Goal: Obtain resource: Download file/media

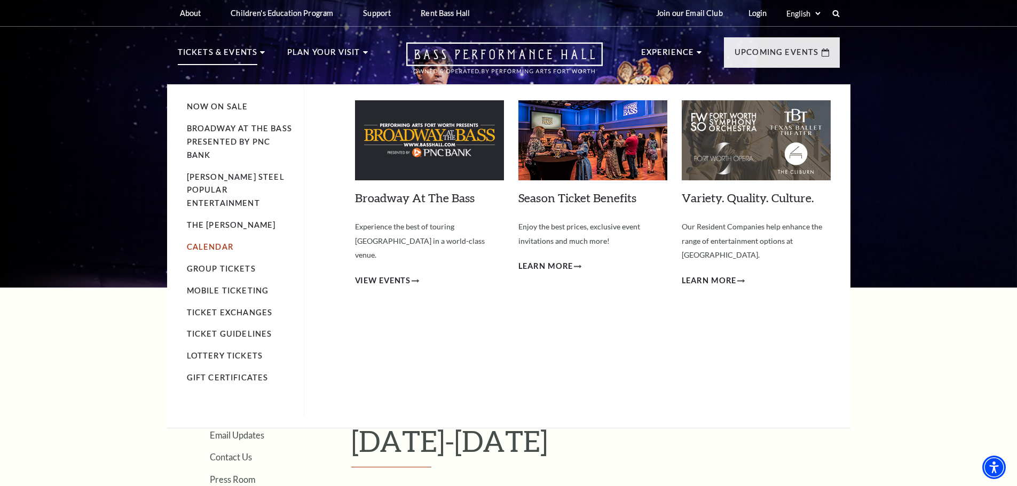
click at [196, 242] on link "Calendar" at bounding box center [210, 246] width 46 height 9
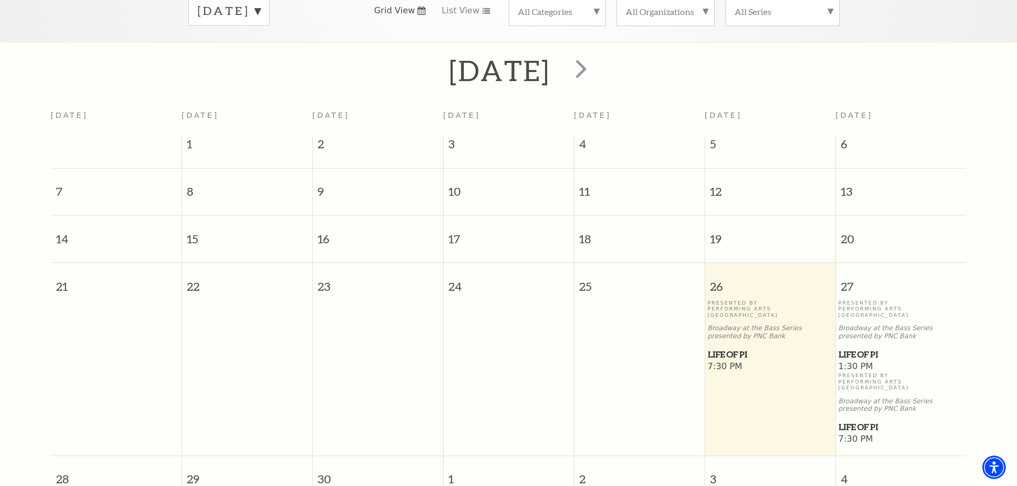
scroll to position [201, 0]
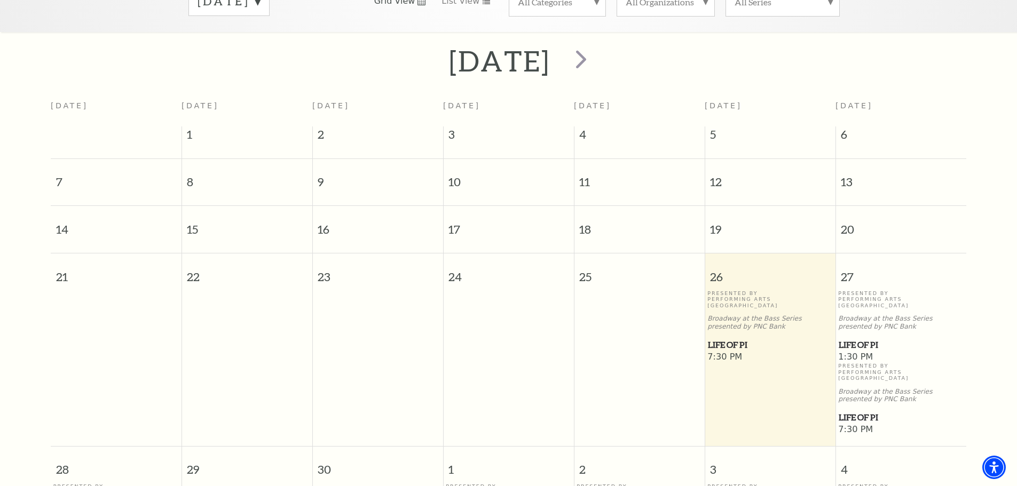
click at [727, 338] on span "Life of Pi" at bounding box center [770, 344] width 124 height 13
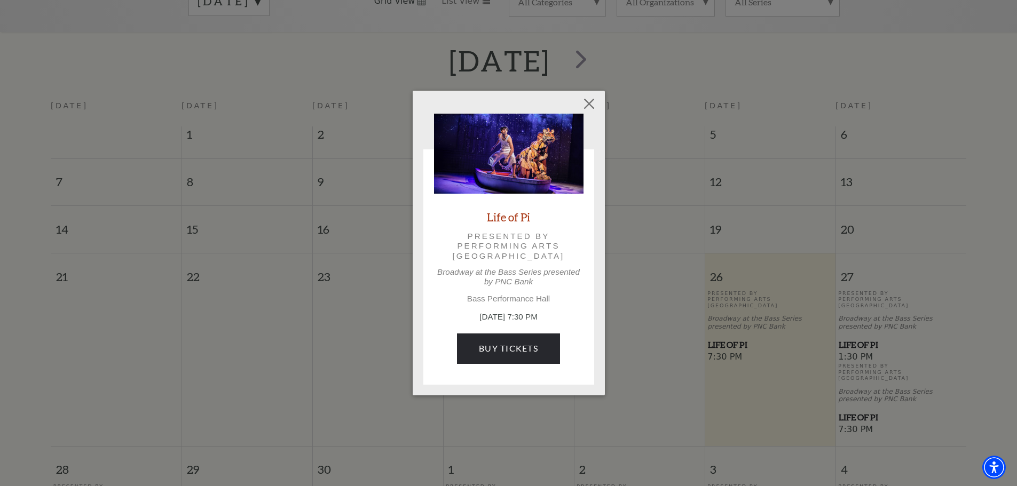
click at [553, 143] on img at bounding box center [508, 154] width 149 height 80
click at [499, 219] on link "Life of Pi" at bounding box center [508, 217] width 43 height 14
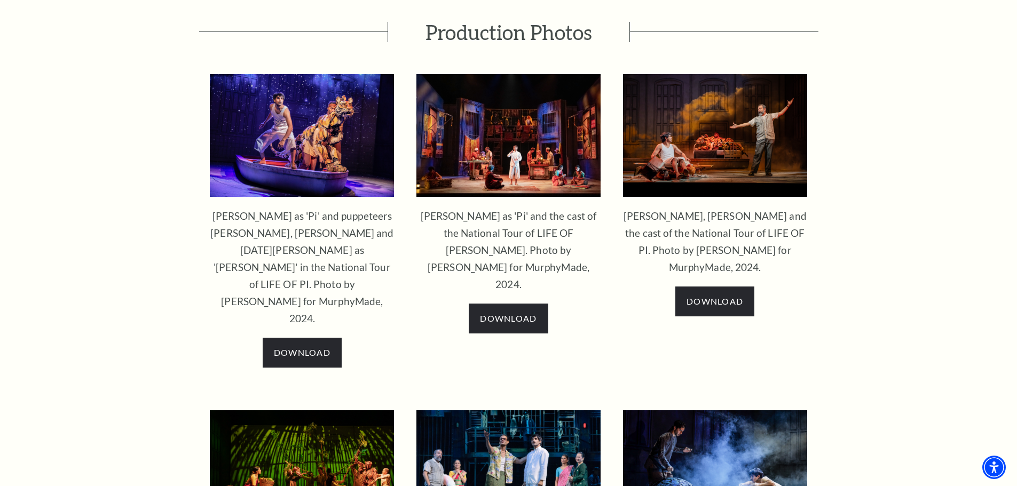
scroll to position [1228, 0]
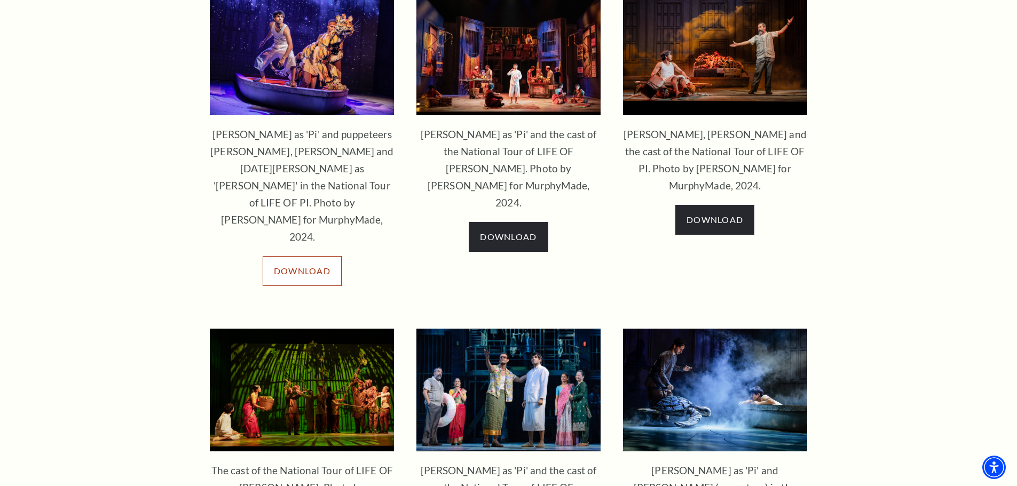
click at [317, 266] on span "Download" at bounding box center [302, 271] width 57 height 10
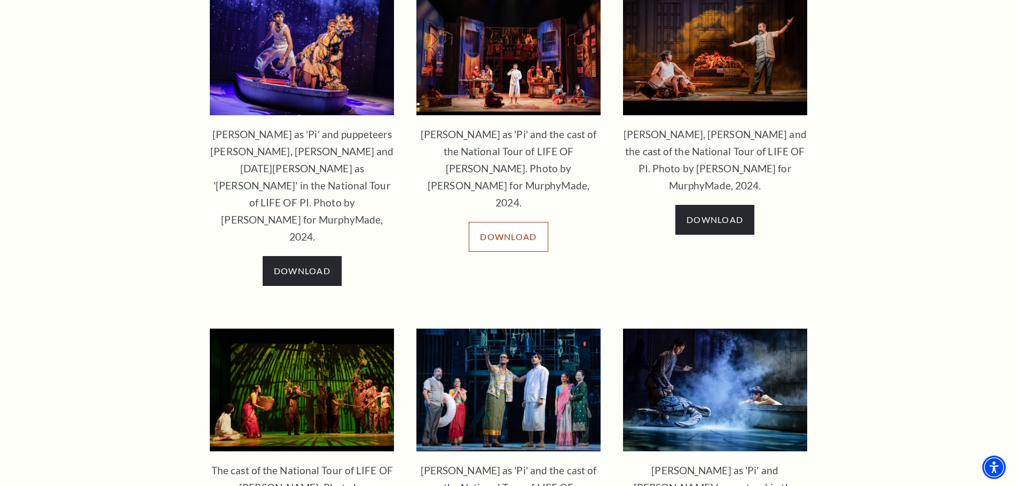
click at [529, 232] on span "Download" at bounding box center [508, 237] width 57 height 10
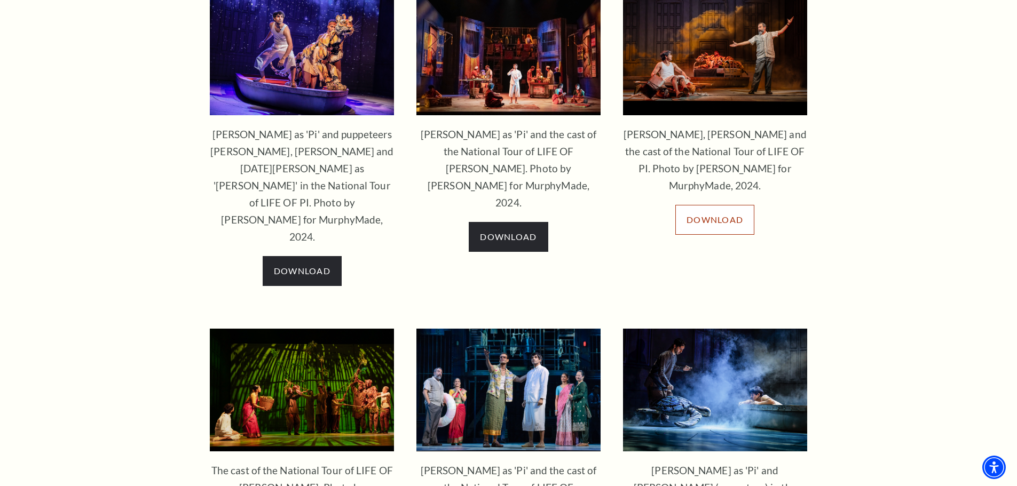
click at [706, 205] on link "Download" at bounding box center [714, 220] width 79 height 30
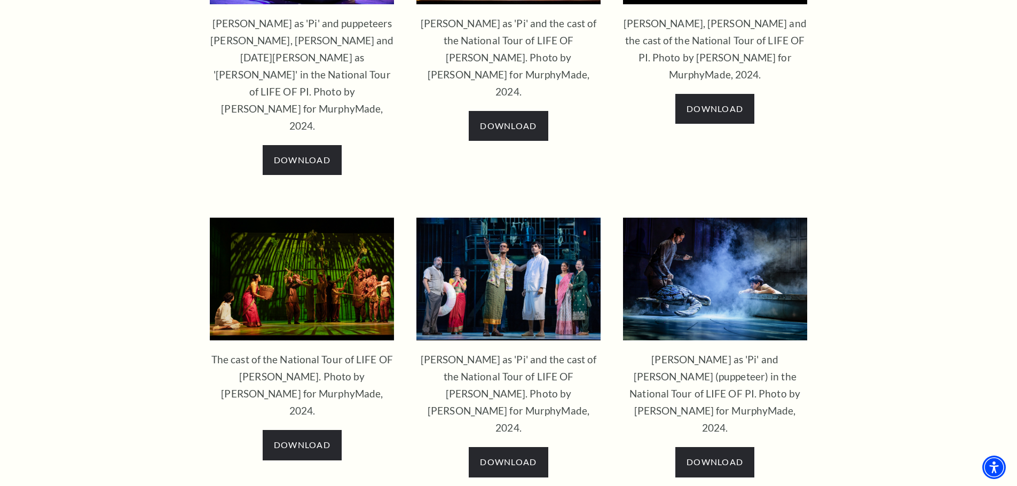
scroll to position [1388, 0]
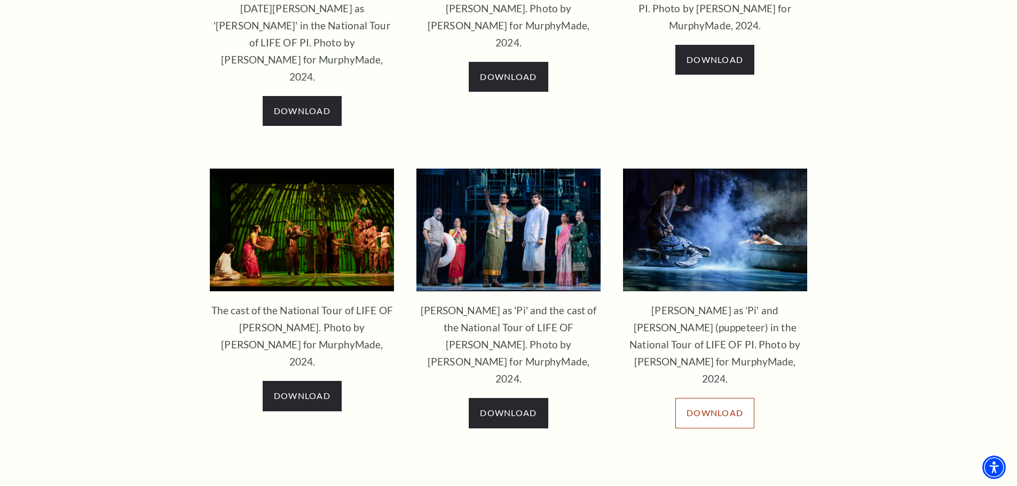
click at [720, 408] on span "Download" at bounding box center [714, 413] width 57 height 10
click at [515, 398] on div "Download" at bounding box center [508, 418] width 185 height 41
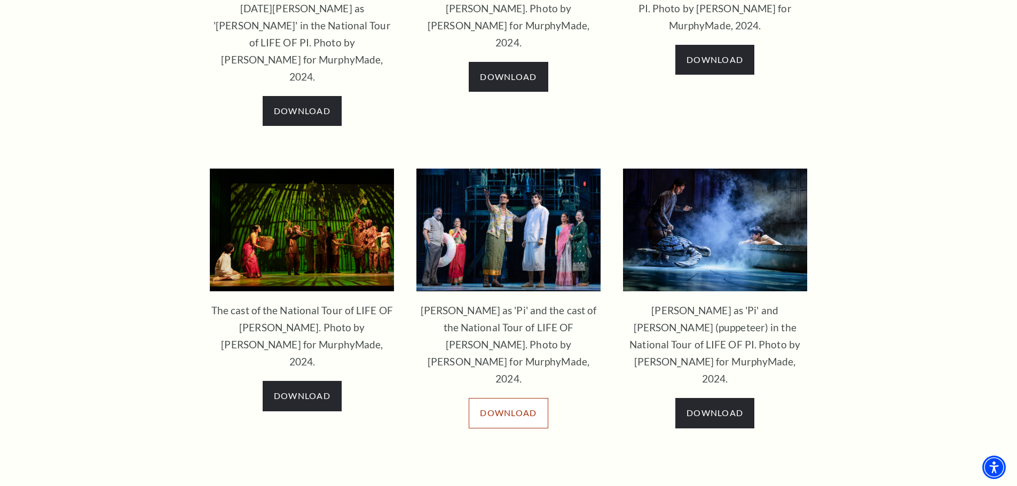
click at [504, 398] on link "Download" at bounding box center [508, 413] width 79 height 30
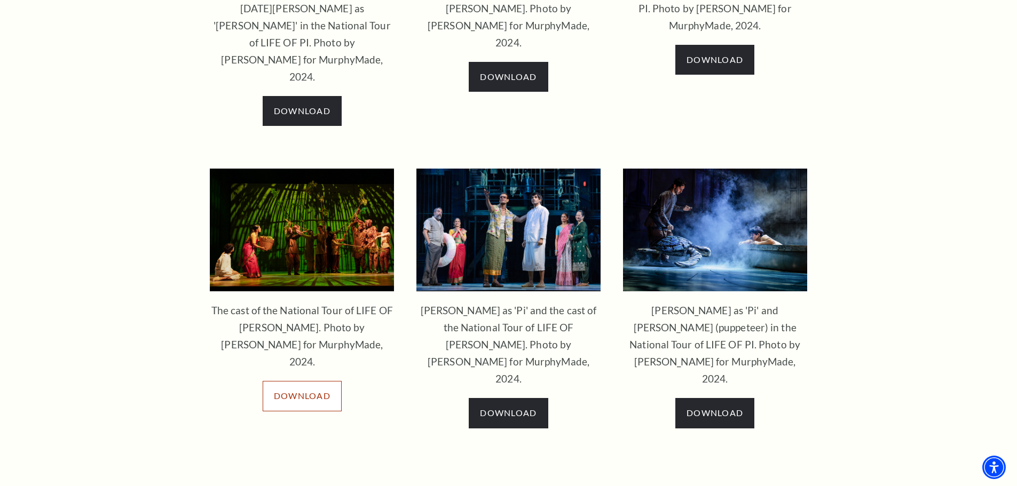
click at [285, 381] on link "Download" at bounding box center [302, 396] width 79 height 30
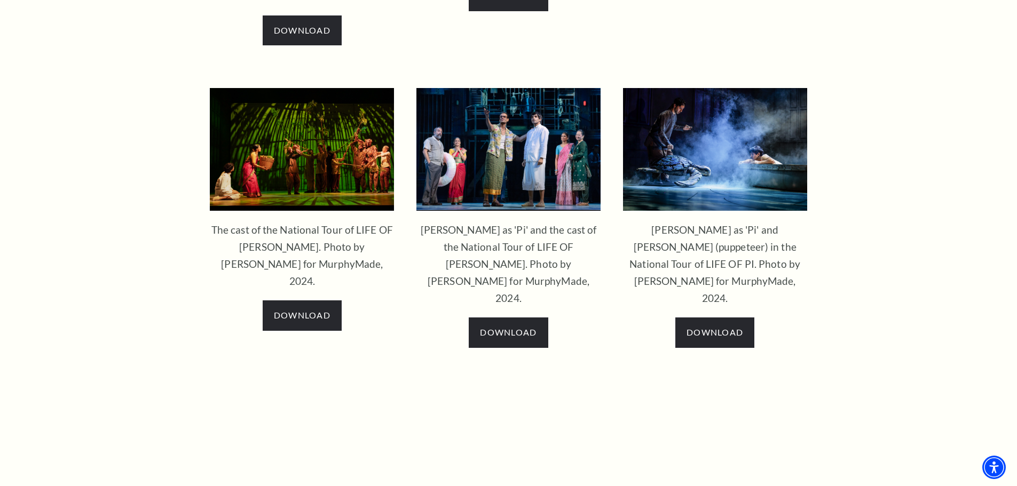
scroll to position [1149, 0]
